Goal: Find specific page/section: Find specific page/section

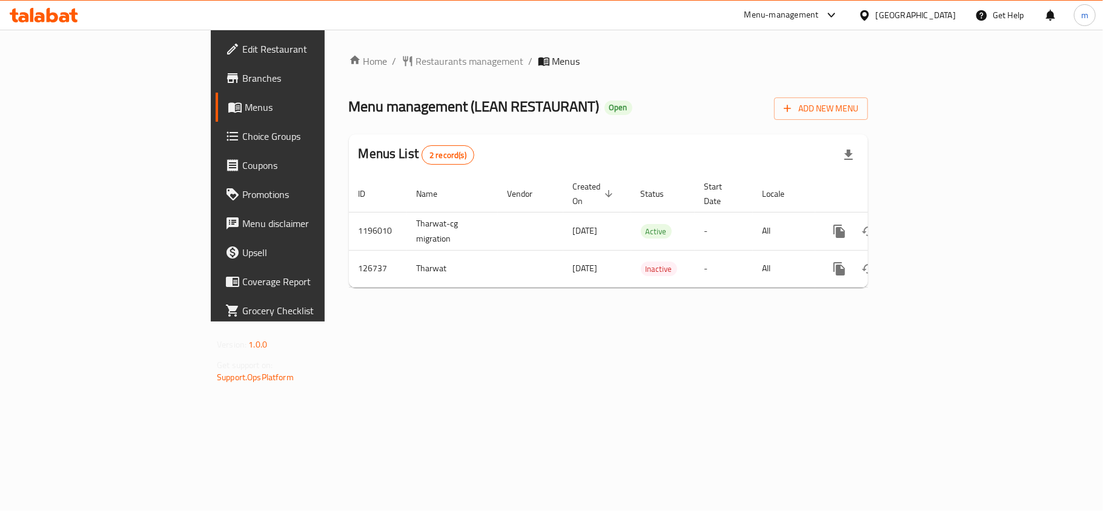
click at [349, 267] on div "Home / Restaurants management / Menus Menu management ( LEAN RESTAURANT ) Open …" at bounding box center [608, 176] width 519 height 244
click at [42, 20] on icon at bounding box center [40, 17] width 10 height 10
click at [544, 165] on div "Menus List 2 record(s)" at bounding box center [608, 154] width 519 height 41
click at [44, 13] on icon at bounding box center [44, 15] width 68 height 15
click at [383, 307] on div "Home / Restaurants management / Menus Menu management ( SHAMS AL NOOR CAFTERIA …" at bounding box center [609, 175] width 568 height 291
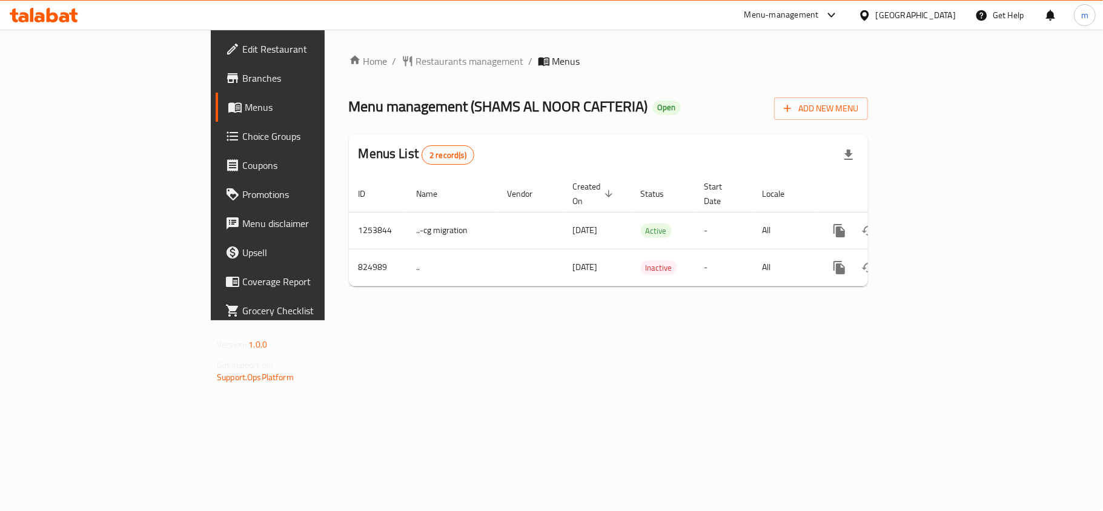
click at [242, 139] on span "Choice Groups" at bounding box center [313, 136] width 143 height 15
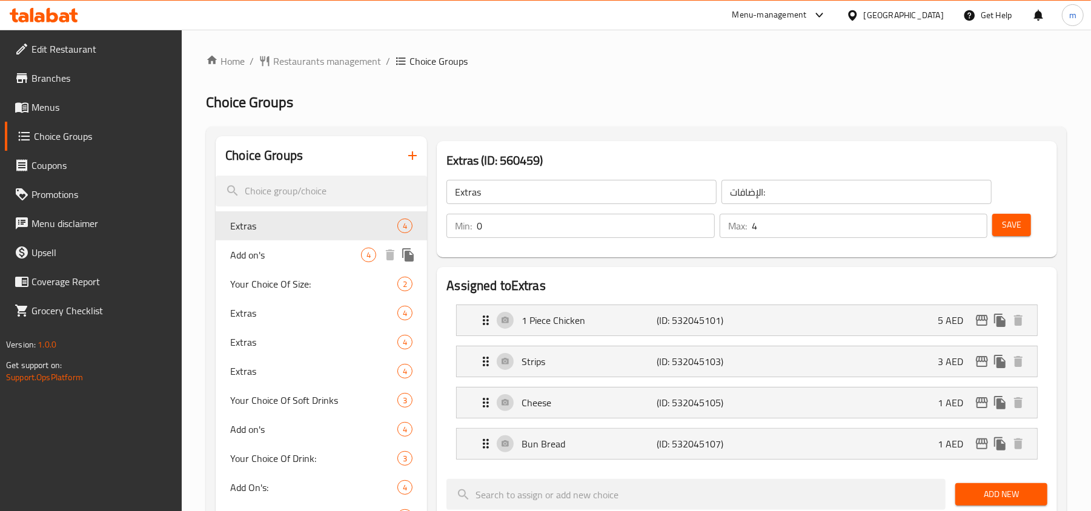
click at [288, 256] on span "Add on's" at bounding box center [295, 255] width 131 height 15
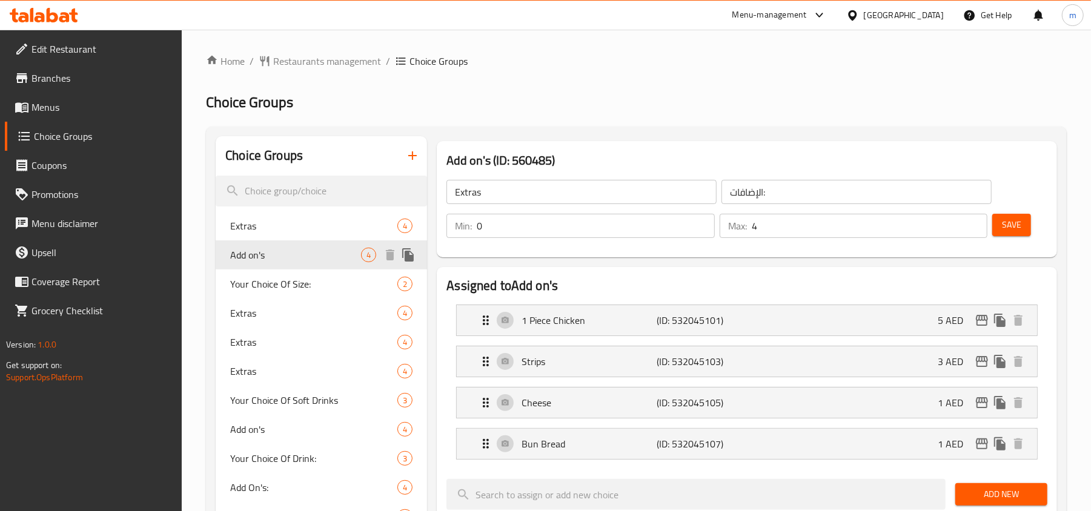
type input "Add on's"
type input "إضافات"
type input "1"
click at [47, 15] on icon at bounding box center [53, 15] width 12 height 15
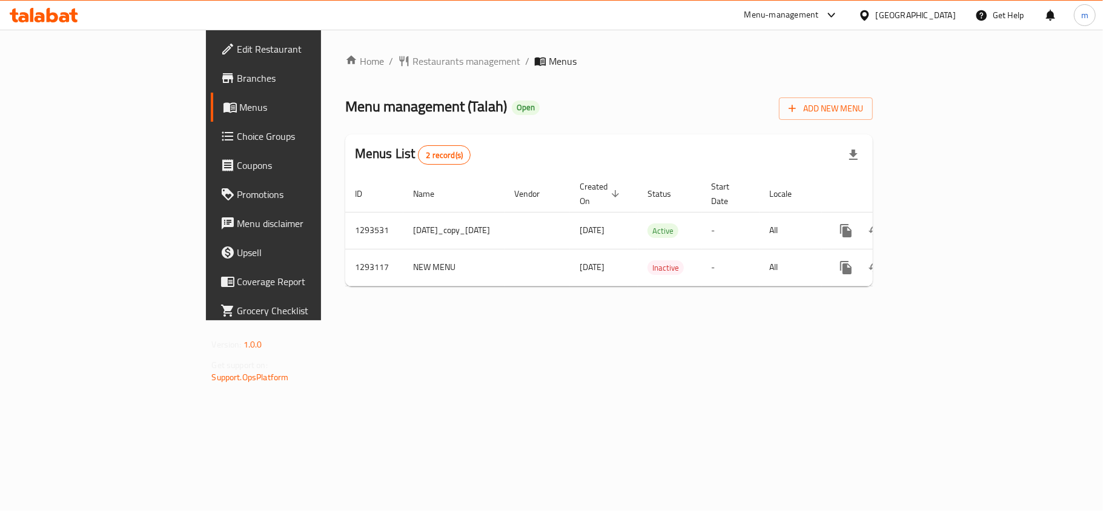
drag, startPoint x: 498, startPoint y: 373, endPoint x: 471, endPoint y: 353, distance: 34.2
click at [499, 320] on div "Home / Restaurants management / Menus Menu management ( Talah ) Open Add New Me…" at bounding box center [609, 175] width 577 height 291
click at [48, 17] on icon at bounding box center [53, 15] width 12 height 15
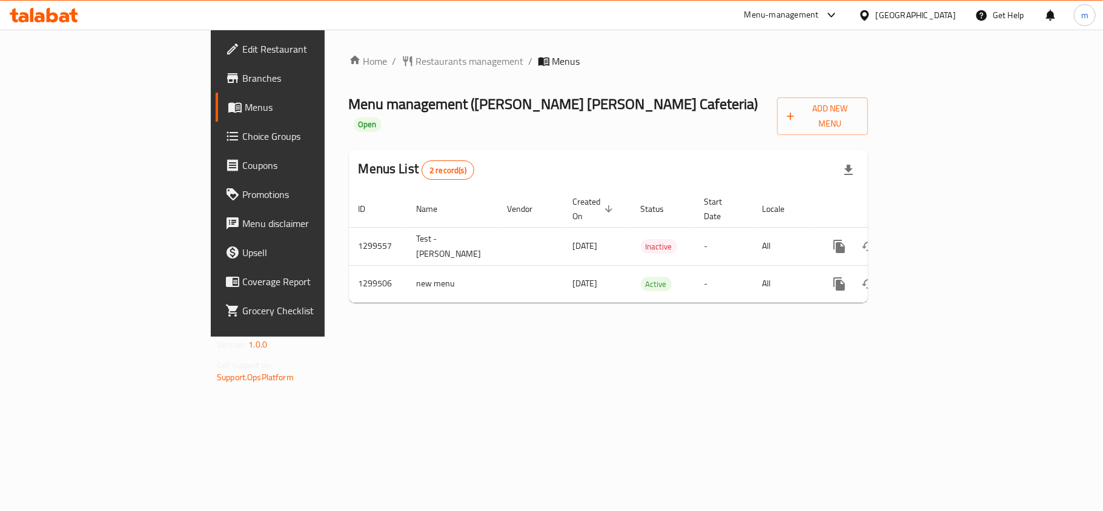
click at [563, 337] on div "Home / Restaurants management / Menus Menu management ( Rashid Ali Khalaf Cafet…" at bounding box center [609, 183] width 568 height 307
click at [28, 6] on div at bounding box center [44, 15] width 88 height 24
click at [51, 7] on div at bounding box center [44, 15] width 88 height 24
click at [51, 10] on icon at bounding box center [44, 15] width 68 height 15
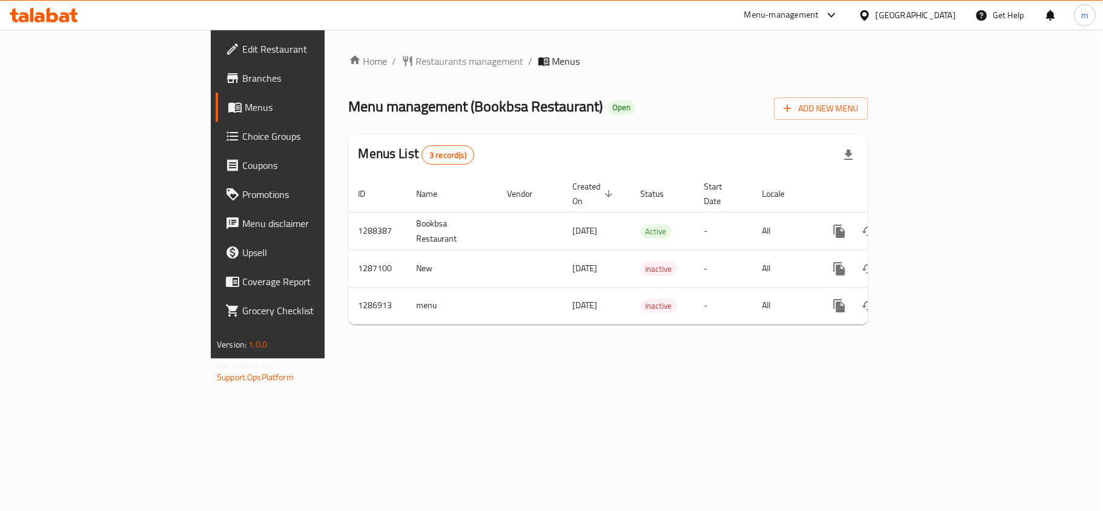
click at [42, 25] on div at bounding box center [44, 15] width 88 height 24
click at [76, 18] on icon at bounding box center [44, 15] width 68 height 15
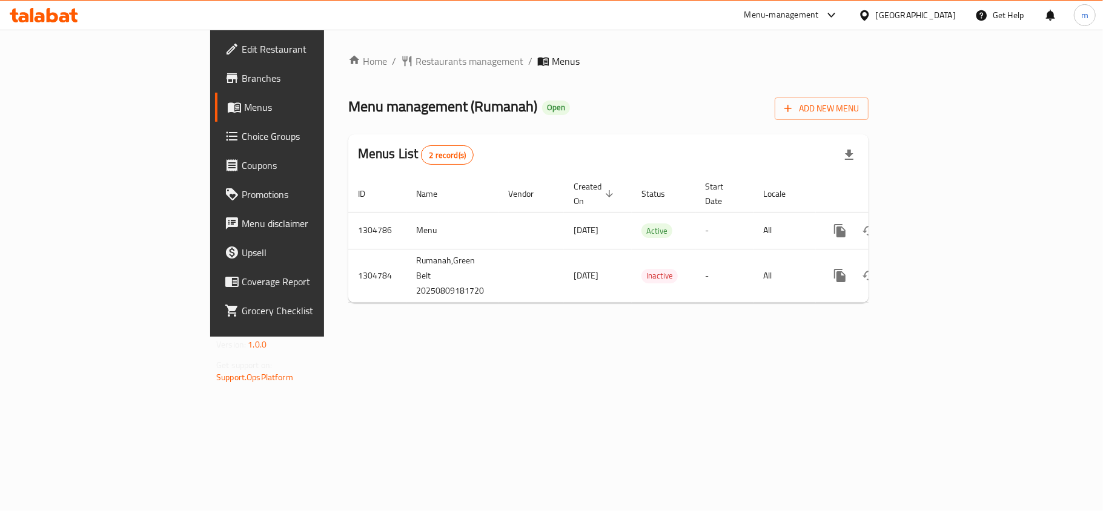
click at [858, 88] on div "Home / Restaurants management / Menus Menu management ( Rumanah ) Open Add New …" at bounding box center [608, 183] width 520 height 259
click at [61, 24] on div at bounding box center [44, 15] width 88 height 24
click at [56, 18] on icon at bounding box center [53, 15] width 12 height 15
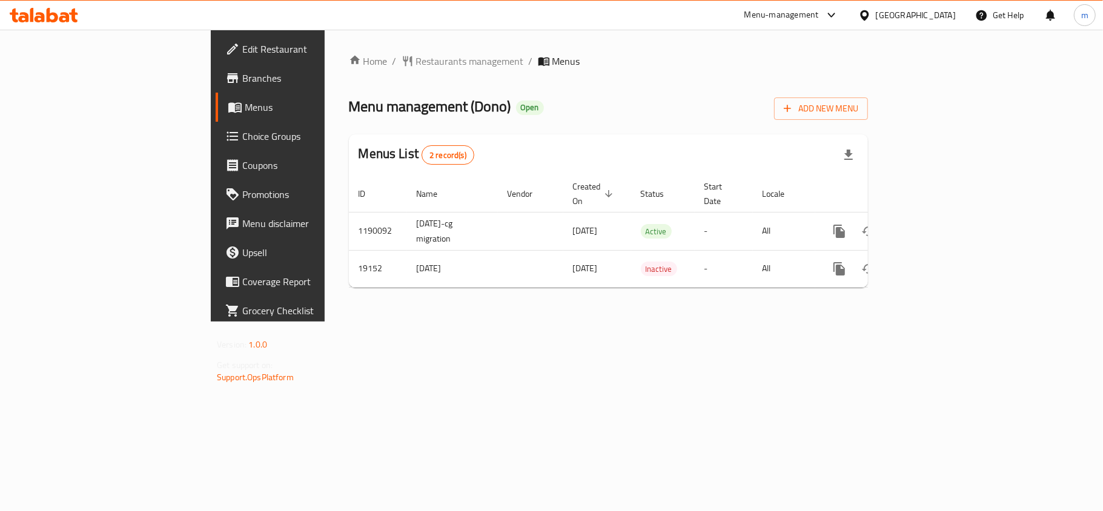
click at [38, 1] on div "Menu-management Kuwait Get Help m" at bounding box center [551, 15] width 1103 height 29
click at [42, 18] on icon at bounding box center [40, 17] width 10 height 10
click at [46, 13] on icon at bounding box center [44, 15] width 68 height 15
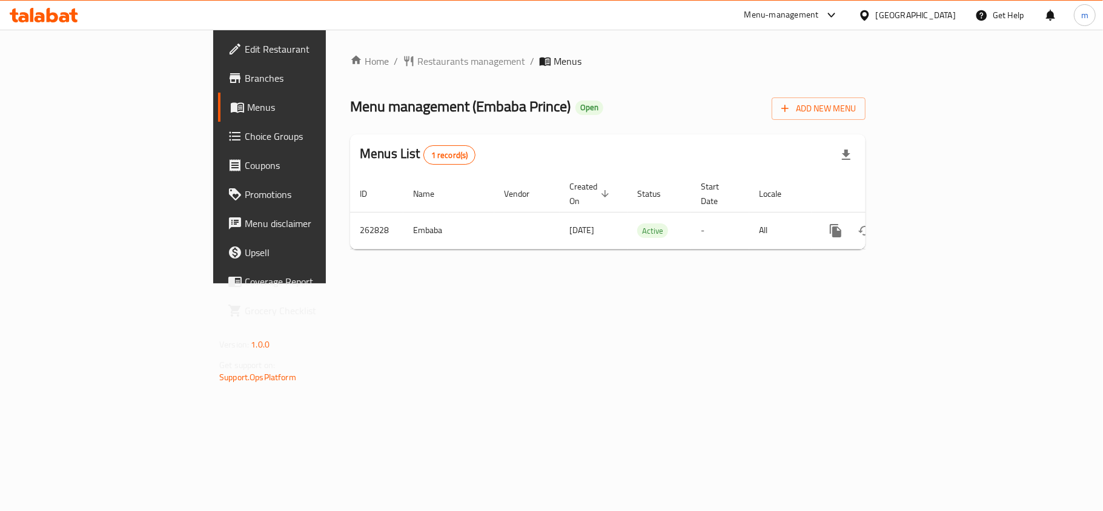
click at [51, 18] on icon at bounding box center [44, 15] width 68 height 15
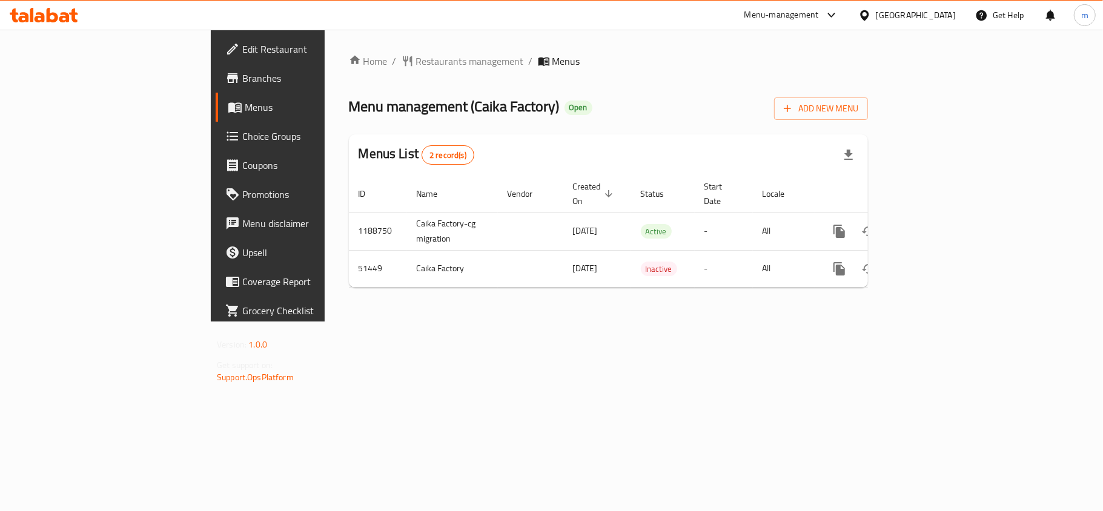
click at [41, 23] on div at bounding box center [44, 15] width 88 height 24
click at [42, 22] on div at bounding box center [44, 15] width 68 height 15
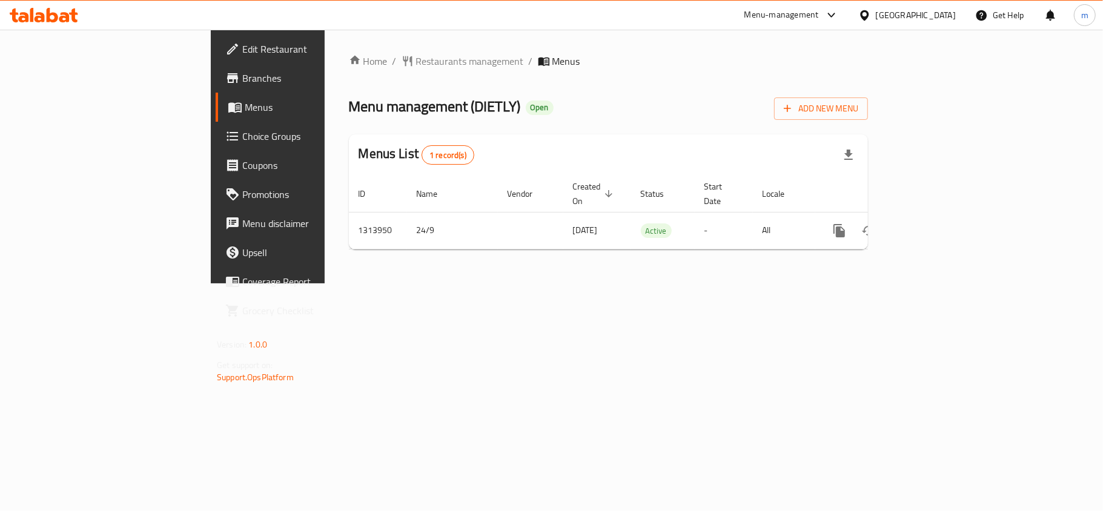
click at [530, 284] on div "Home / Restaurants management / Menus Menu management ( DIETLY ) Open Add New M…" at bounding box center [609, 157] width 568 height 254
click at [51, 17] on icon at bounding box center [44, 15] width 68 height 15
click at [16, 20] on icon at bounding box center [14, 15] width 8 height 14
click at [46, 13] on icon at bounding box center [44, 15] width 68 height 15
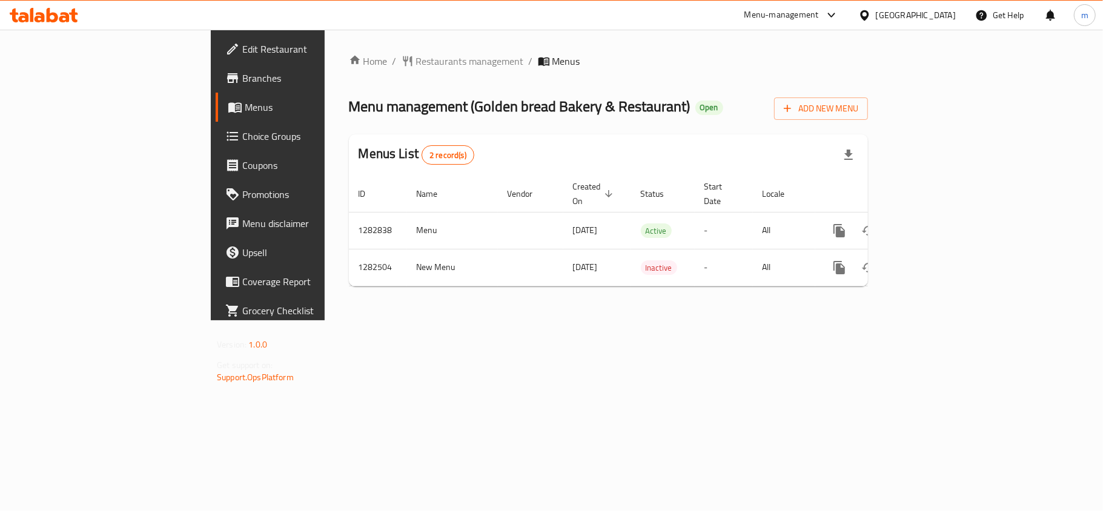
click at [64, 15] on icon at bounding box center [44, 15] width 68 height 15
